Goal: Navigation & Orientation: Find specific page/section

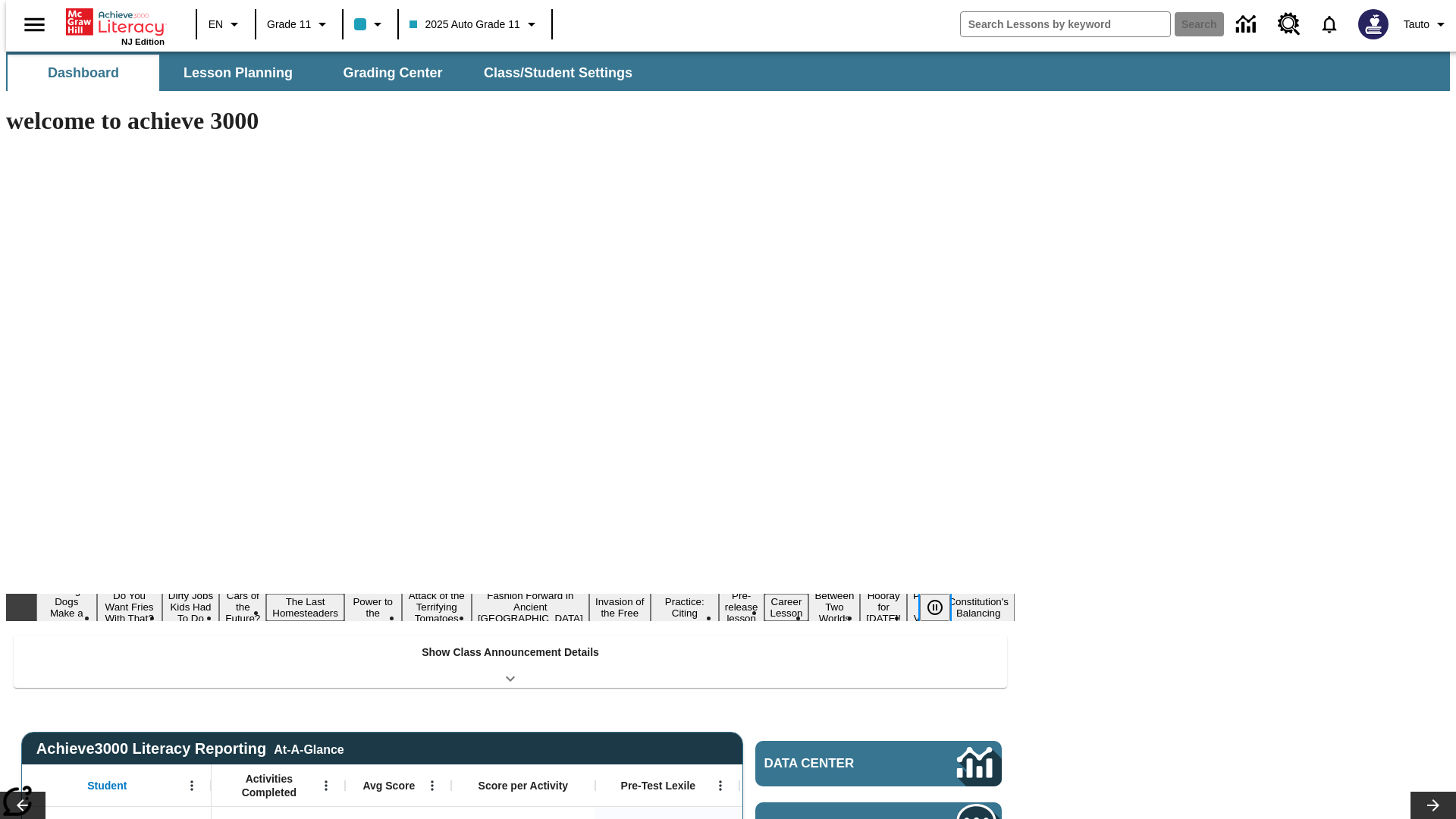
click at [941, 598] on icon "Pause" at bounding box center [935, 607] width 19 height 19
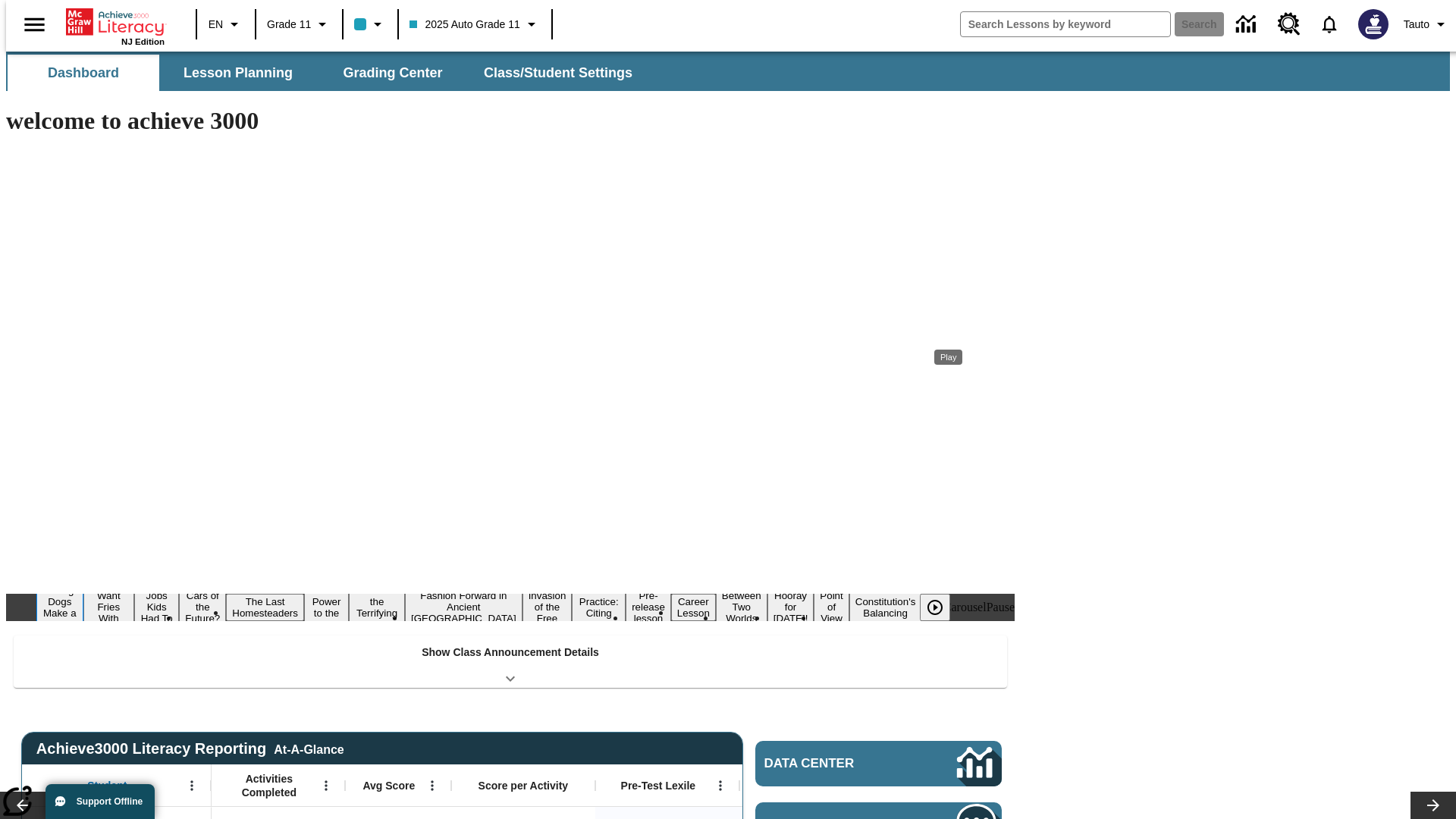
click at [84, 583] on button "Diving Dogs Make a Splash" at bounding box center [60, 607] width 47 height 48
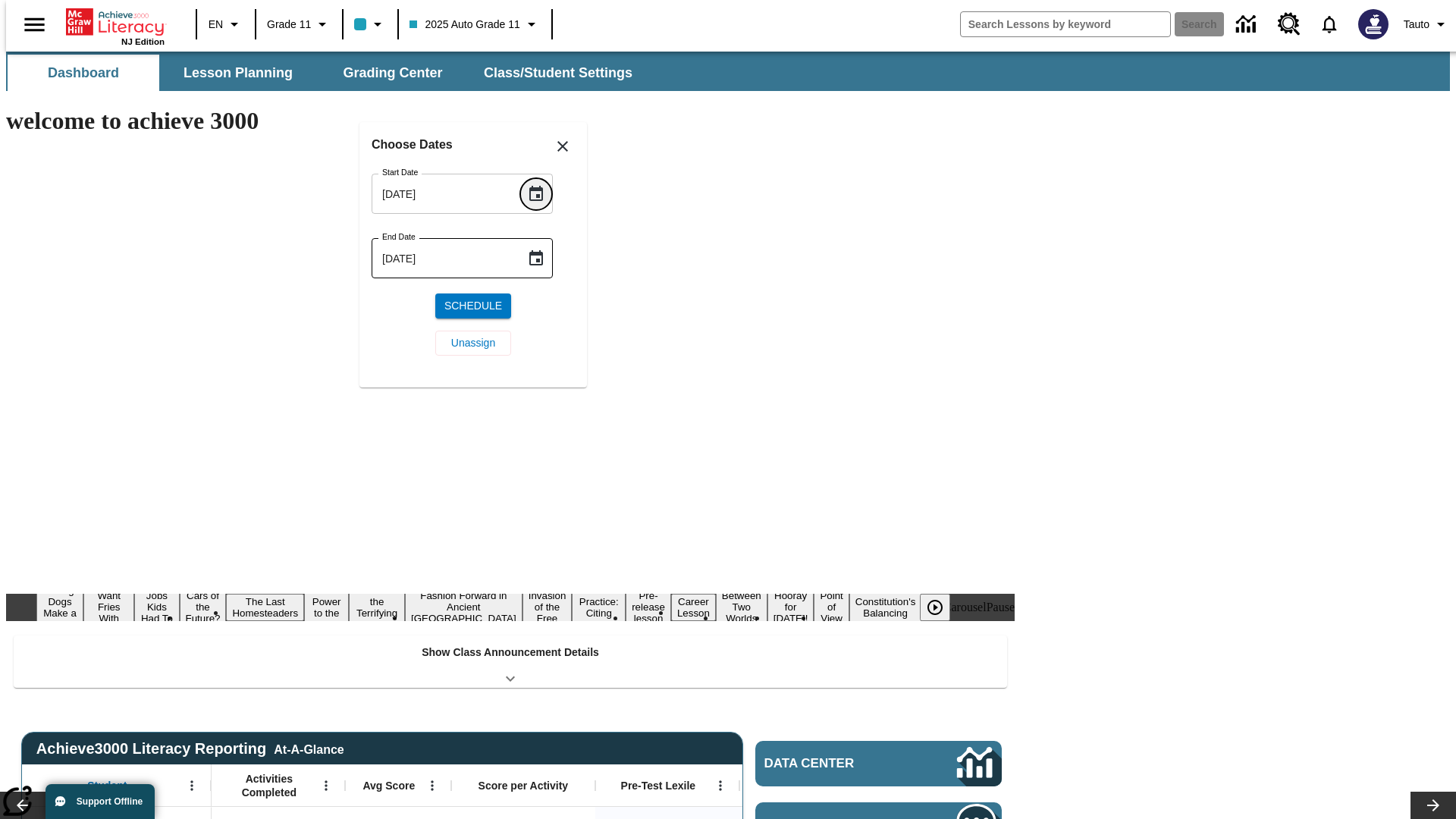
click at [541, 194] on icon "Choose date, selected date is Sep 25, 2025" at bounding box center [536, 194] width 14 height 15
